Goal: Ask a question

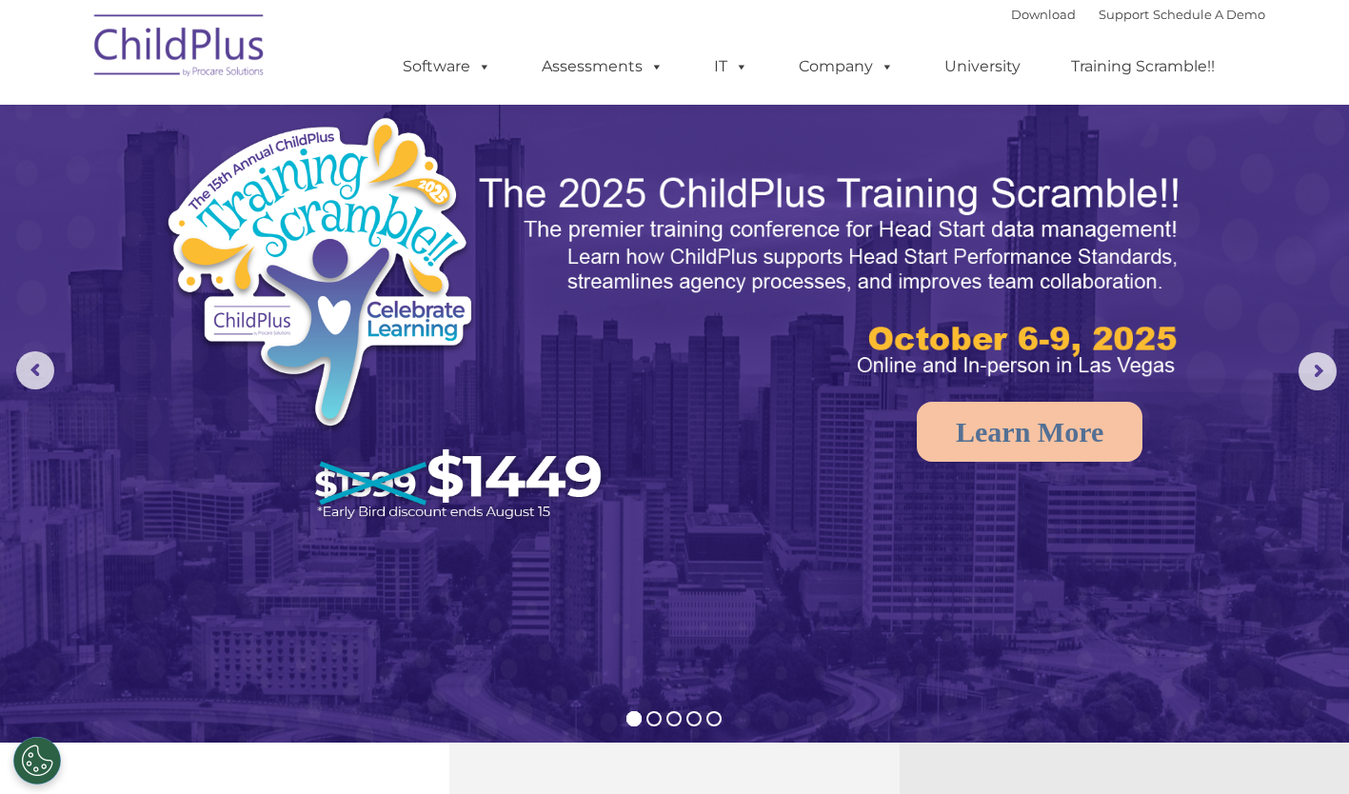
scroll to position [694, 0]
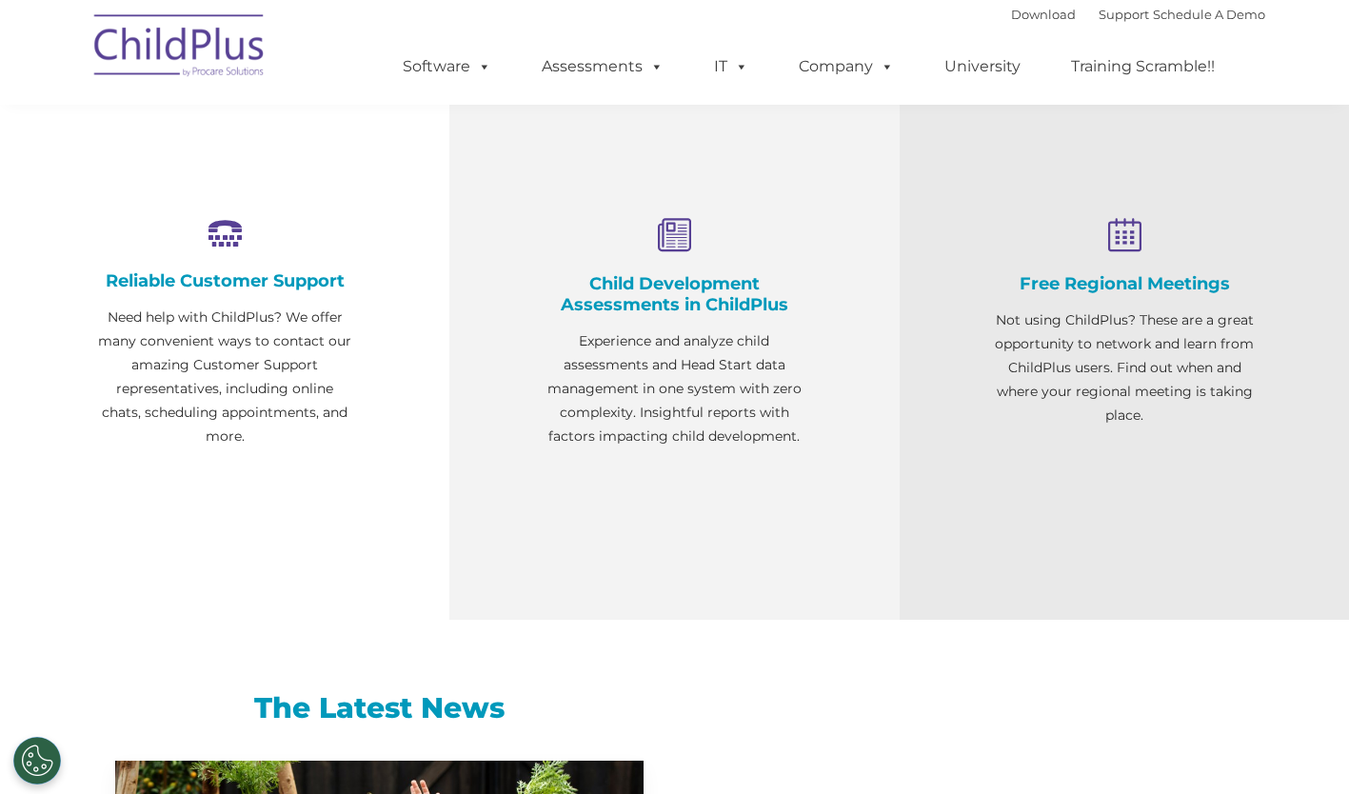
select select "MEDIUM"
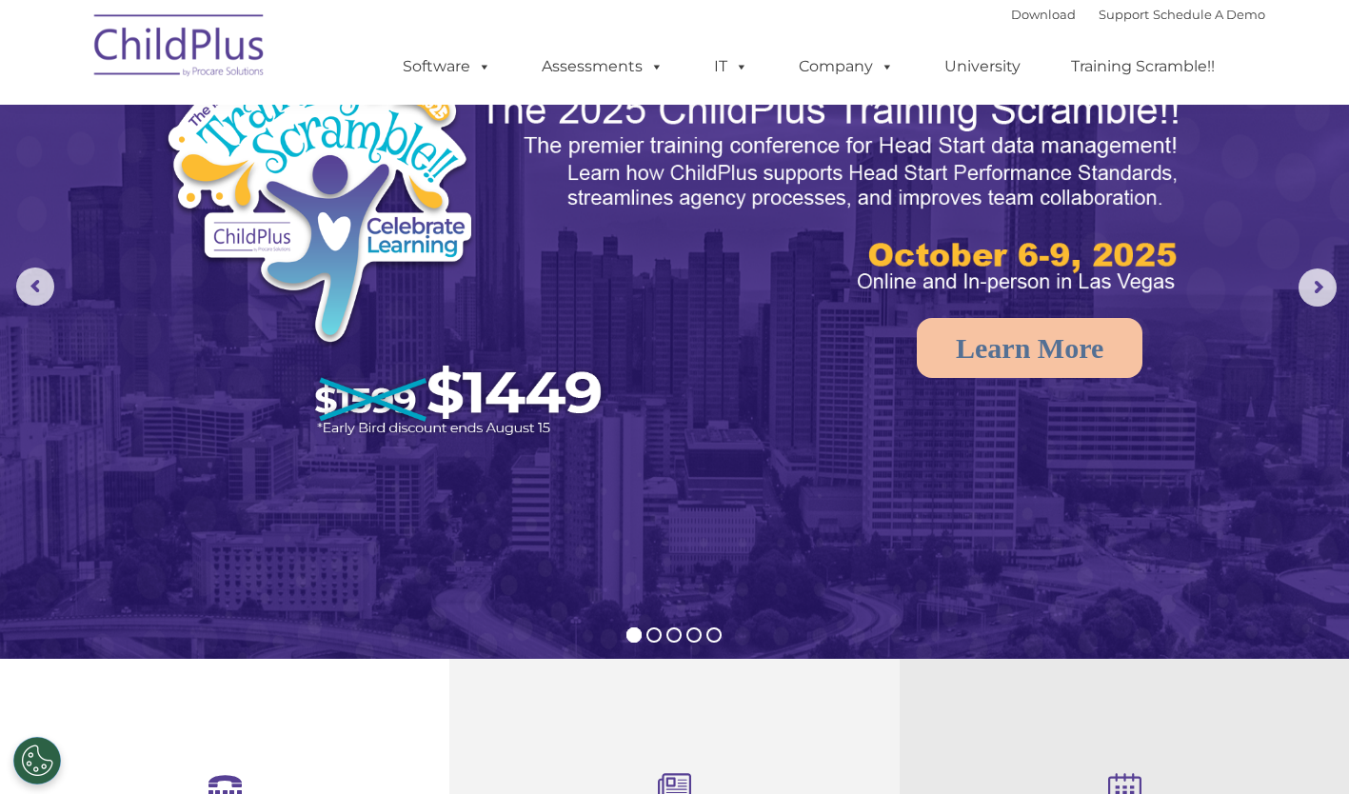
scroll to position [0, 0]
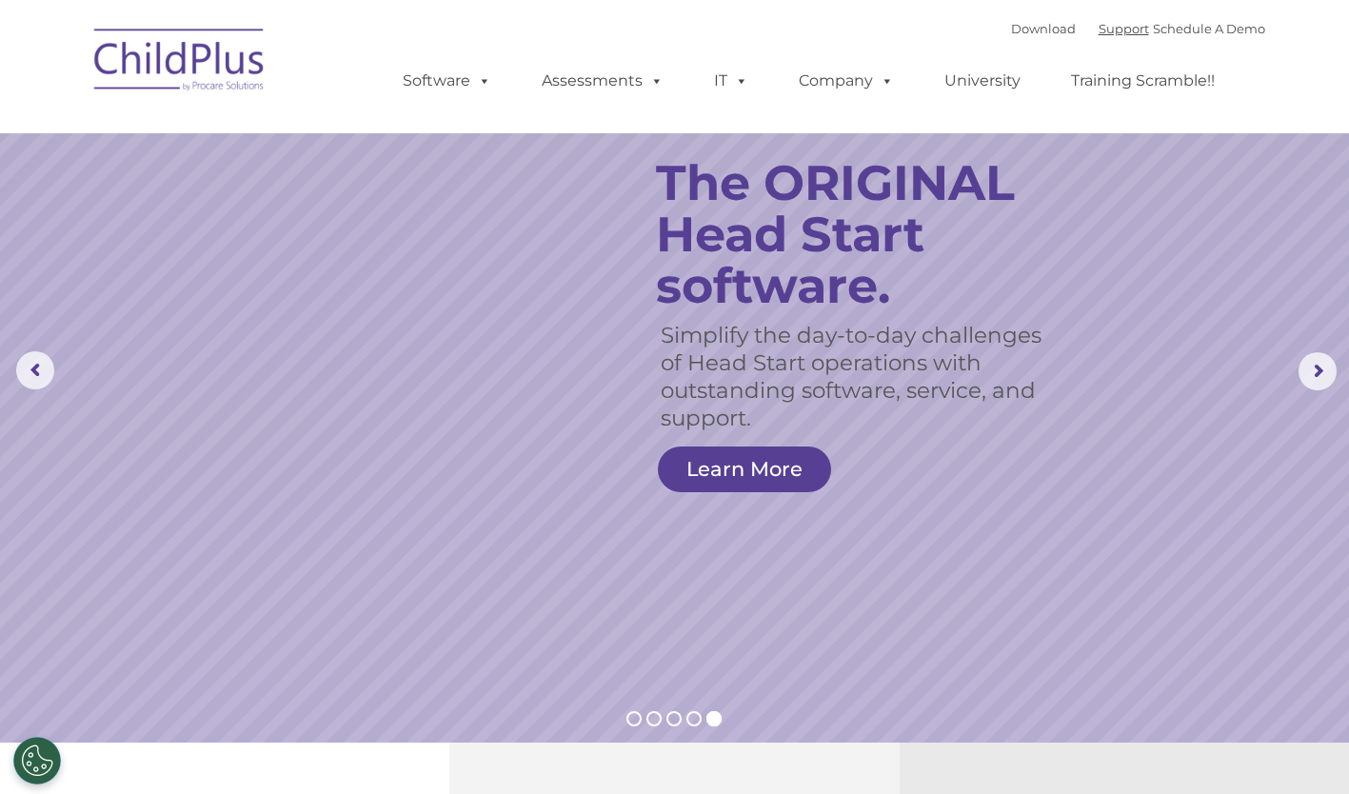
click at [1098, 30] on link "Support" at bounding box center [1123, 28] width 50 height 15
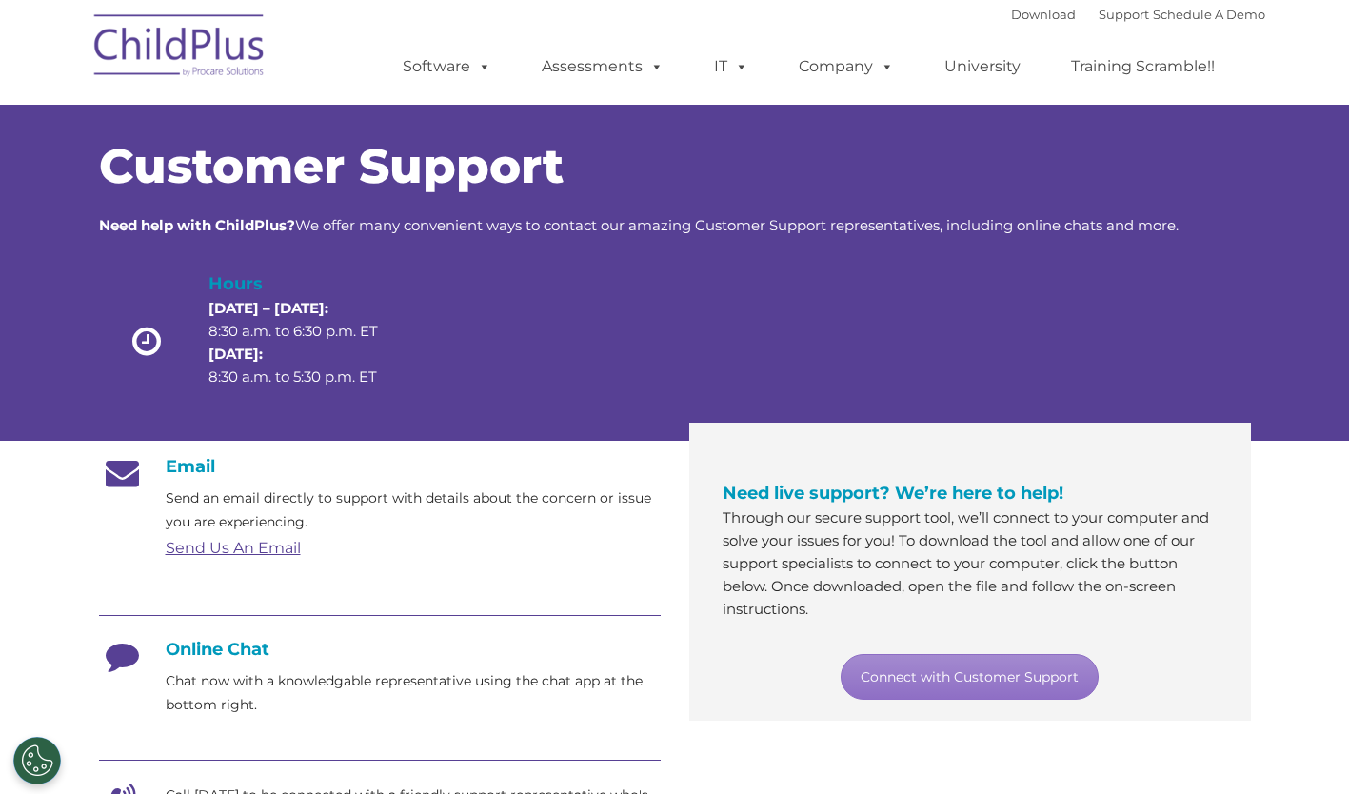
click at [171, 43] on img at bounding box center [180, 48] width 190 height 95
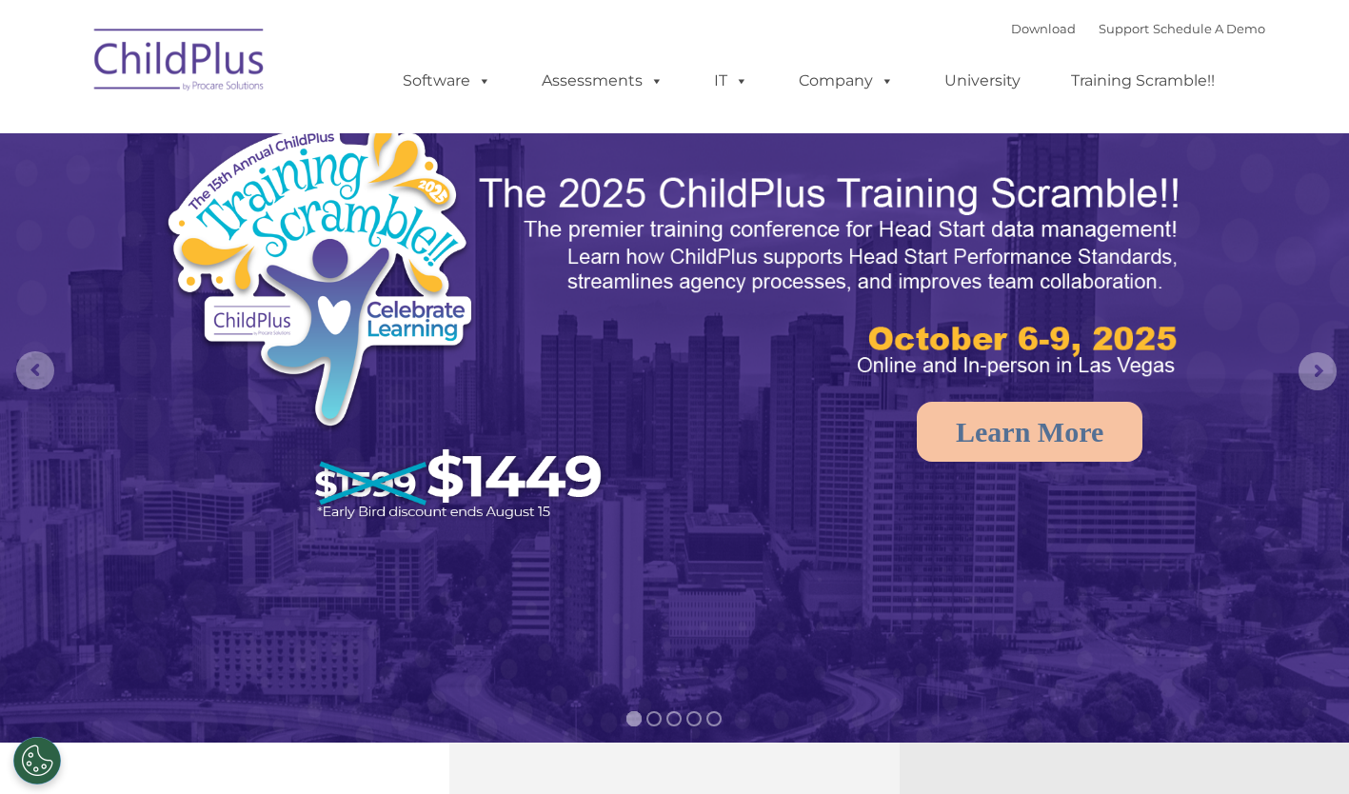
select select "MEDIUM"
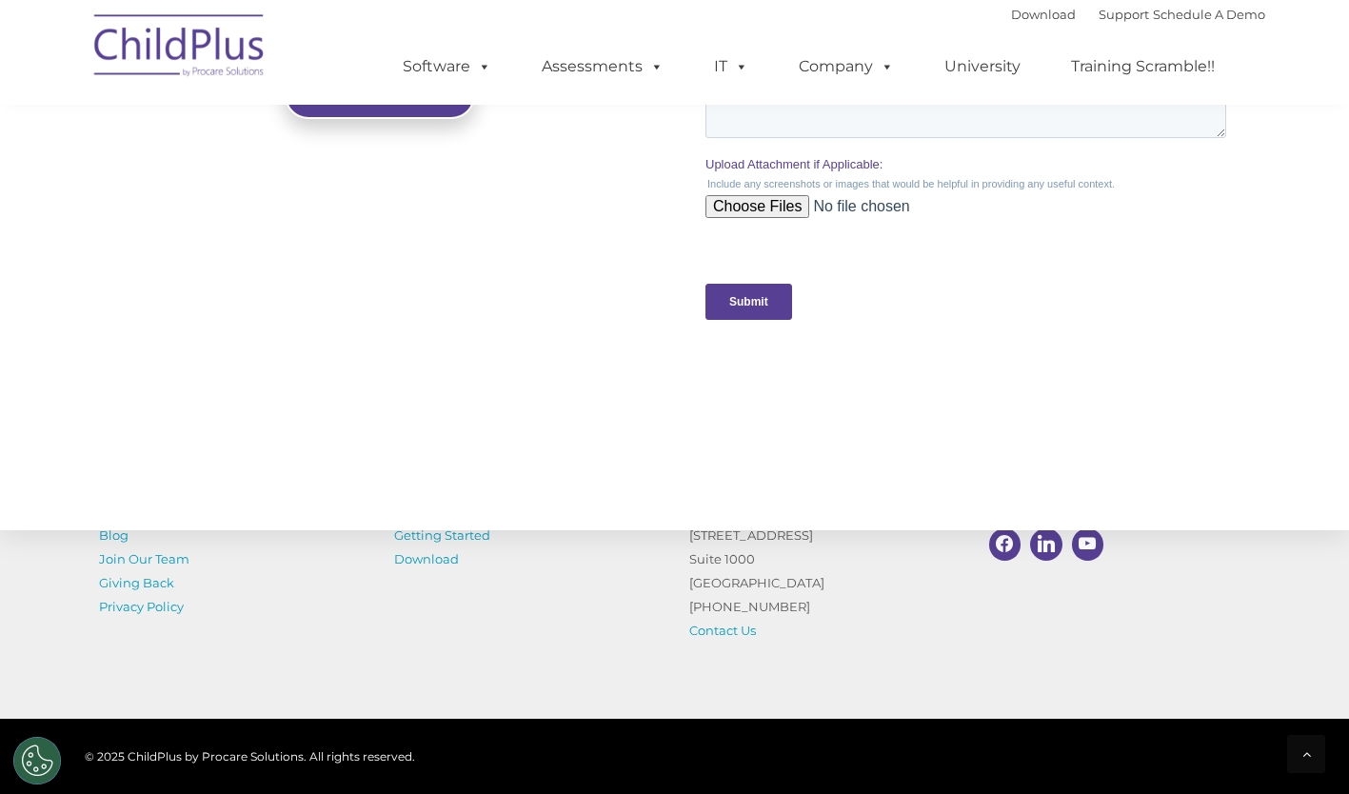
scroll to position [2038, 0]
